Goal: Task Accomplishment & Management: Manage account settings

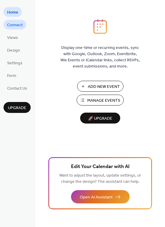
click at [19, 25] on span "Connect" at bounding box center [15, 25] width 16 height 6
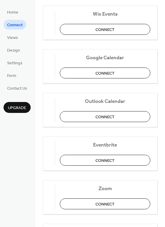
scroll to position [76, 0]
click at [123, 72] on button "Connect" at bounding box center [105, 72] width 91 height 11
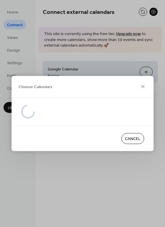
scroll to position [0, 0]
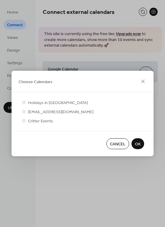
drag, startPoint x: 163, startPoint y: 50, endPoint x: 161, endPoint y: 62, distance: 11.9
click at [161, 62] on div "Choose Calendars Holidays in United States jmote@cahabacritters.org Critter Eve…" at bounding box center [82, 113] width 165 height 227
click at [49, 121] on span "Critter Events" at bounding box center [40, 121] width 25 height 6
drag, startPoint x: 105, startPoint y: 82, endPoint x: 100, endPoint y: 80, distance: 4.4
click at [100, 80] on div "Choose Calendars" at bounding box center [83, 82] width 142 height 22
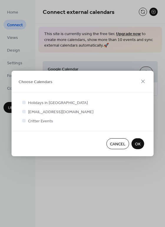
drag, startPoint x: 163, startPoint y: 60, endPoint x: 163, endPoint y: 70, distance: 9.5
click at [163, 70] on div "Choose Calendars Holidays in United States jmote@cahabacritters.org Critter Eve…" at bounding box center [82, 113] width 165 height 227
click at [140, 104] on div "Holidays in United States" at bounding box center [82, 103] width 123 height 6
click at [139, 144] on span "OK" at bounding box center [138, 144] width 6 height 6
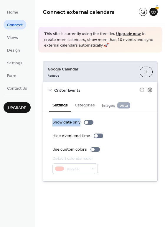
drag, startPoint x: 164, startPoint y: 108, endPoint x: 164, endPoint y: 114, distance: 6.2
click at [164, 114] on div "Google Calendar Remove Choose Calendars Critter Events Settings Categories Imag…" at bounding box center [100, 122] width 130 height 138
click at [164, 132] on div "Google Calendar Remove Choose Calendars Critter Events Settings Categories Imag…" at bounding box center [100, 122] width 130 height 138
click at [14, 110] on span "Upgrade" at bounding box center [17, 108] width 18 height 6
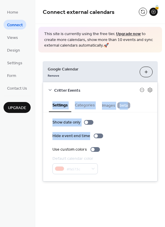
drag, startPoint x: 163, startPoint y: 90, endPoint x: 168, endPoint y: 140, distance: 51.0
click at [165, 140] on html "Home Connect Views Design Settings Form Contact Us Upgrade Connect Upgrade Conn…" at bounding box center [82, 113] width 165 height 227
click at [163, 131] on div "Google Calendar Remove Choose Calendars Critter Events Settings Categories Imag…" at bounding box center [100, 122] width 130 height 138
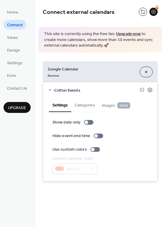
drag, startPoint x: 164, startPoint y: 131, endPoint x: 164, endPoint y: 137, distance: 5.9
click at [164, 137] on div "Google Calendar Remove Choose Calendars Critter Events Settings Categories Imag…" at bounding box center [100, 122] width 130 height 138
drag, startPoint x: 164, startPoint y: 133, endPoint x: 163, endPoint y: 140, distance: 7.8
click at [163, 140] on div "Google Calendar Remove Choose Calendars Critter Events Settings Categories Imag…" at bounding box center [100, 122] width 130 height 138
click at [162, 154] on div "Google Calendar Remove Choose Calendars Critter Events Settings Categories Imag…" at bounding box center [100, 122] width 130 height 138
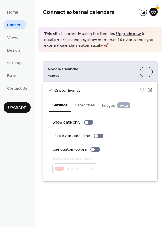
click at [147, 72] on button "Choose Calendars" at bounding box center [146, 72] width 13 height 11
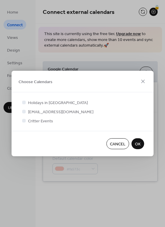
click at [138, 144] on span "OK" at bounding box center [138, 144] width 6 height 6
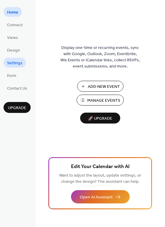
click at [12, 61] on span "Settings" at bounding box center [14, 63] width 15 height 6
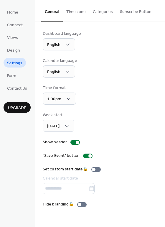
click at [70, 15] on button "Time zone" at bounding box center [76, 10] width 27 height 21
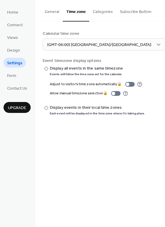
click at [101, 14] on button "Categories" at bounding box center [103, 10] width 27 height 21
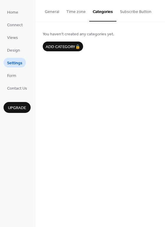
click at [137, 12] on button "Subscribe Button" at bounding box center [136, 10] width 39 height 21
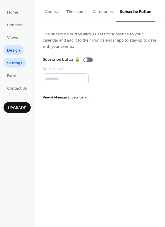
click at [13, 54] on link "Design" at bounding box center [14, 50] width 20 height 10
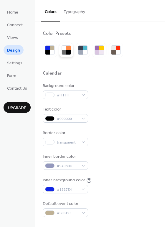
click at [66, 54] on div at bounding box center [68, 52] width 4 height 4
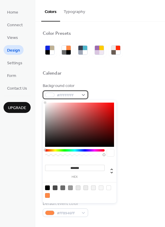
click at [84, 94] on div "#FFFFFFFF" at bounding box center [65, 95] width 45 height 9
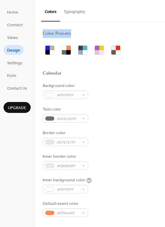
drag, startPoint x: 164, startPoint y: 16, endPoint x: 166, endPoint y: 39, distance: 22.5
click at [165, 39] on html "Home Connect Views Design Settings Form Contact Us Upgrade Design Upgrade Color…" at bounding box center [82, 113] width 165 height 227
drag, startPoint x: 163, startPoint y: 56, endPoint x: 164, endPoint y: 69, distance: 13.1
click at [164, 69] on div "Color Presets Calendar Background color #FFFFFFFF Text color #6C6C6CFF Border c…" at bounding box center [100, 125] width 130 height 206
drag, startPoint x: 163, startPoint y: 6, endPoint x: 164, endPoint y: 15, distance: 9.2
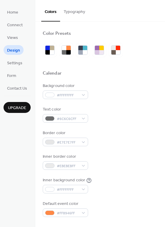
click at [164, 15] on div "Colors Typography" at bounding box center [100, 11] width 130 height 22
click at [127, 98] on div "Background color #FFFFFFFF" at bounding box center [100, 91] width 115 height 16
drag, startPoint x: 164, startPoint y: 18, endPoint x: 161, endPoint y: 33, distance: 15.7
click at [161, 33] on div "Colors Typography Color Presets Calendar Background color #FFFFFFFF Text color …" at bounding box center [100, 113] width 130 height 227
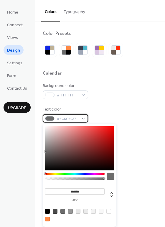
click at [77, 119] on span "#6C6C6CFF" at bounding box center [68, 119] width 22 height 6
click at [84, 117] on div "#6C6C6CFF" at bounding box center [65, 118] width 45 height 9
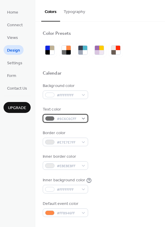
click at [47, 120] on div at bounding box center [49, 118] width 9 height 5
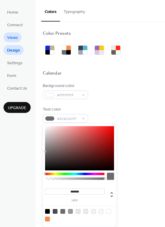
click at [12, 39] on span "Views" at bounding box center [12, 38] width 11 height 6
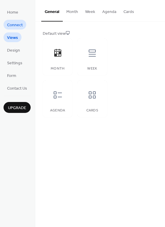
click at [18, 25] on span "Connect" at bounding box center [15, 25] width 16 height 6
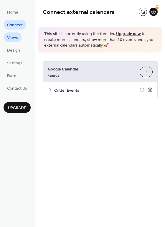
click at [14, 39] on span "Views" at bounding box center [12, 38] width 11 height 6
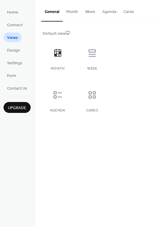
click at [71, 12] on button "Month" at bounding box center [72, 10] width 19 height 21
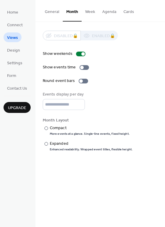
click at [125, 9] on button "Cards" at bounding box center [129, 10] width 18 height 21
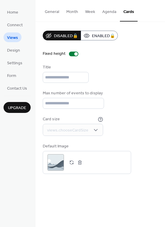
click at [106, 13] on button "Agenda" at bounding box center [109, 10] width 21 height 21
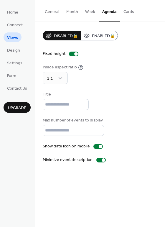
click at [106, 13] on button "Agenda" at bounding box center [109, 11] width 21 height 22
drag, startPoint x: 164, startPoint y: 31, endPoint x: 163, endPoint y: 42, distance: 11.0
click at [163, 42] on div "Disabled 🔒 Enabled 🔒 Fixed height Image aspect ratio 2:1 Title Max number of ev…" at bounding box center [100, 97] width 130 height 150
drag, startPoint x: 163, startPoint y: 43, endPoint x: 161, endPoint y: 58, distance: 14.9
click at [161, 58] on div "Disabled 🔒 Enabled 🔒 Fixed height Image aspect ratio 2:1 Title Max number of ev…" at bounding box center [100, 97] width 130 height 150
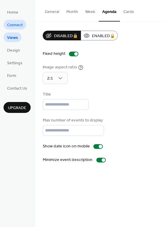
click at [16, 25] on span "Connect" at bounding box center [15, 25] width 16 height 6
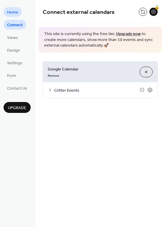
click at [15, 11] on span "Home" at bounding box center [12, 12] width 11 height 6
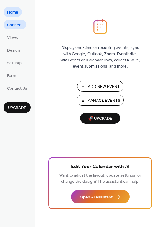
click at [17, 23] on span "Connect" at bounding box center [15, 25] width 16 height 6
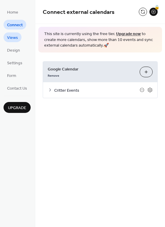
click at [16, 35] on span "Views" at bounding box center [12, 38] width 11 height 6
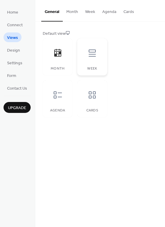
click at [95, 55] on icon at bounding box center [92, 52] width 9 height 9
click at [106, 10] on button "Agenda" at bounding box center [109, 10] width 21 height 21
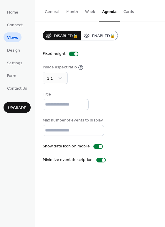
click at [92, 11] on button "Week" at bounding box center [90, 10] width 17 height 21
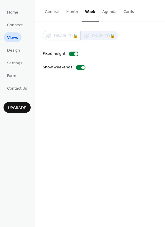
click at [76, 12] on button "Month" at bounding box center [72, 10] width 19 height 21
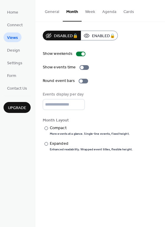
click at [51, 9] on button "General" at bounding box center [52, 10] width 22 height 21
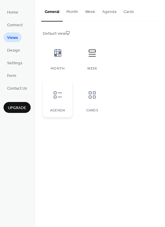
click at [64, 91] on div at bounding box center [58, 95] width 18 height 18
click at [12, 51] on span "Design" at bounding box center [13, 51] width 13 height 6
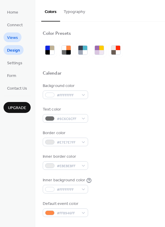
click at [11, 35] on span "Views" at bounding box center [12, 38] width 11 height 6
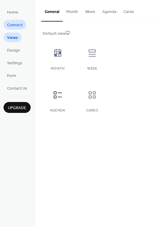
click at [14, 24] on span "Connect" at bounding box center [15, 25] width 16 height 6
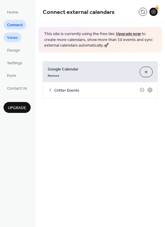
click at [14, 35] on span "Views" at bounding box center [12, 38] width 11 height 6
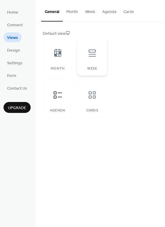
click at [92, 51] on icon at bounding box center [92, 52] width 9 height 9
click at [56, 92] on icon at bounding box center [58, 95] width 8 height 7
click at [72, 10] on button "Month" at bounding box center [72, 10] width 19 height 21
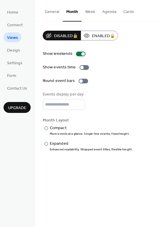
click at [90, 9] on button "Week" at bounding box center [90, 10] width 17 height 21
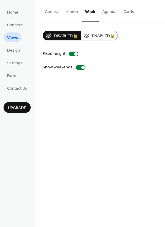
click at [110, 10] on button "Agenda" at bounding box center [109, 10] width 21 height 21
